Goal: Find specific page/section: Find specific page/section

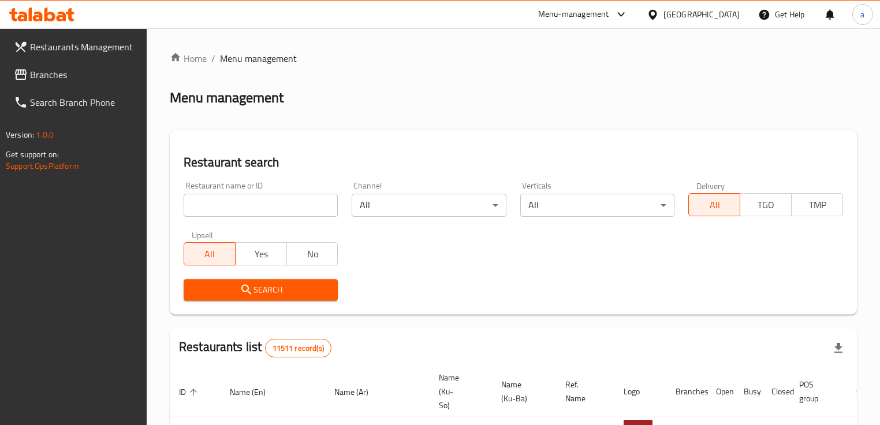
click at [208, 204] on input "search" at bounding box center [261, 205] width 154 height 23
paste input "421161"
drag, startPoint x: 197, startPoint y: 213, endPoint x: 186, endPoint y: 215, distance: 11.2
click at [186, 215] on input "421161" at bounding box center [261, 205] width 154 height 23
paste input "[PERSON_NAME]"
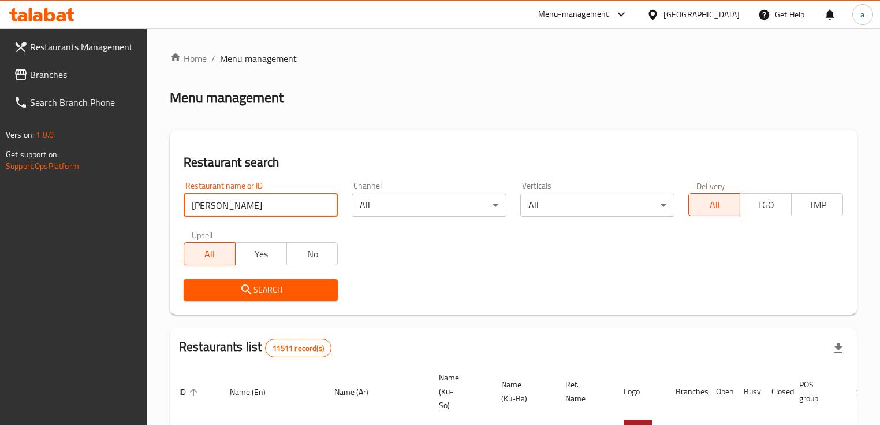
type input "[PERSON_NAME]"
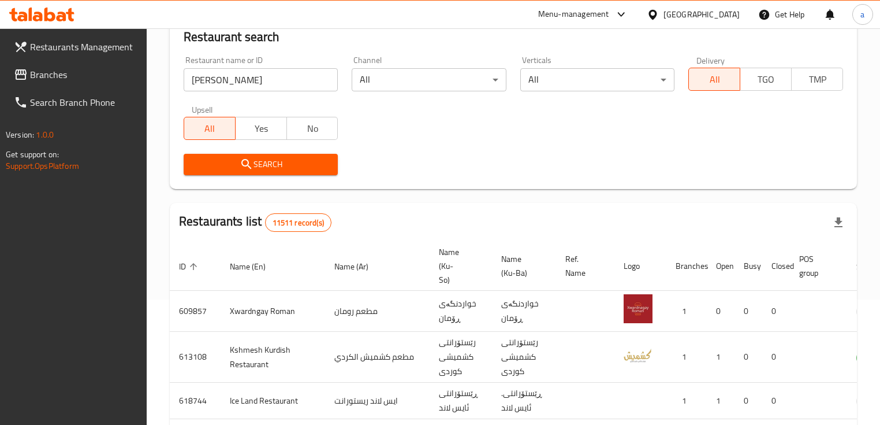
scroll to position [139, 0]
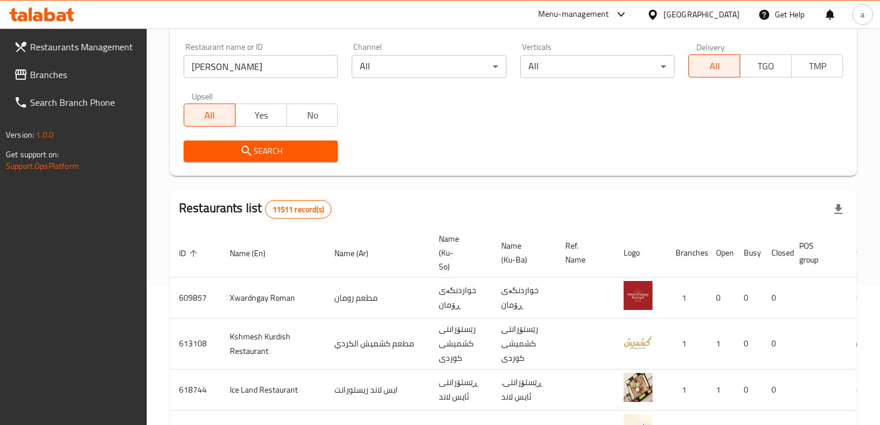
click at [307, 152] on span "Search" at bounding box center [261, 151] width 136 height 14
click at [307, 152] on div at bounding box center [440, 212] width 880 height 425
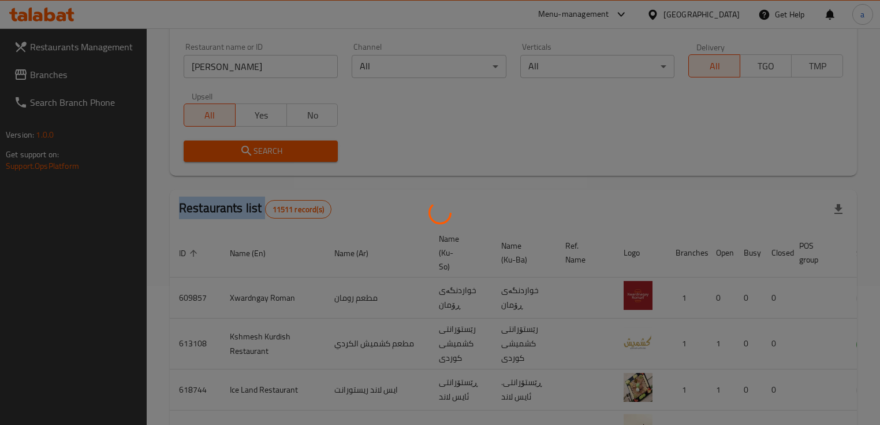
click at [307, 152] on div at bounding box center [440, 212] width 880 height 425
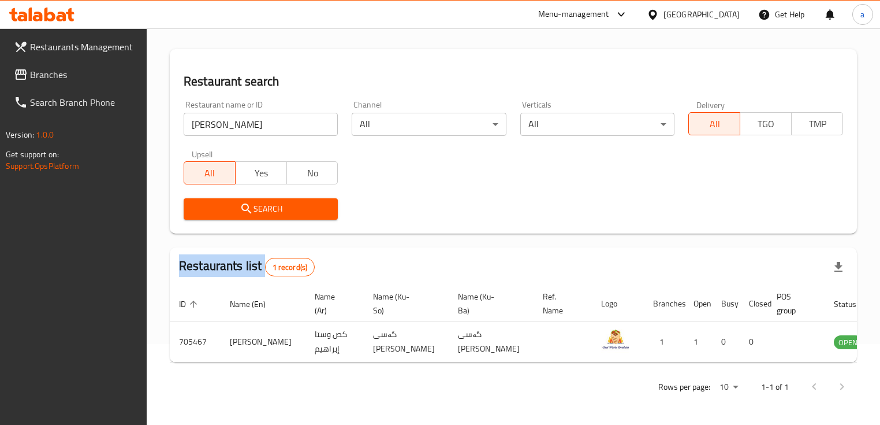
scroll to position [105, 0]
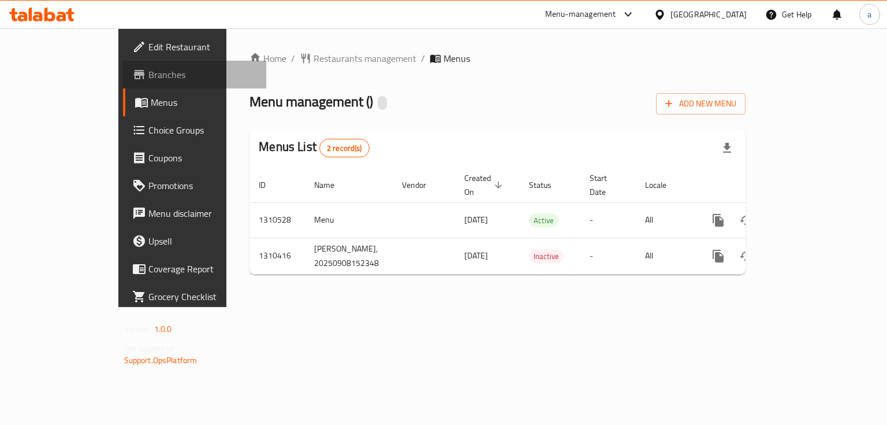
click at [148, 69] on span "Branches" at bounding box center [202, 75] width 109 height 14
